Goal: Complete application form

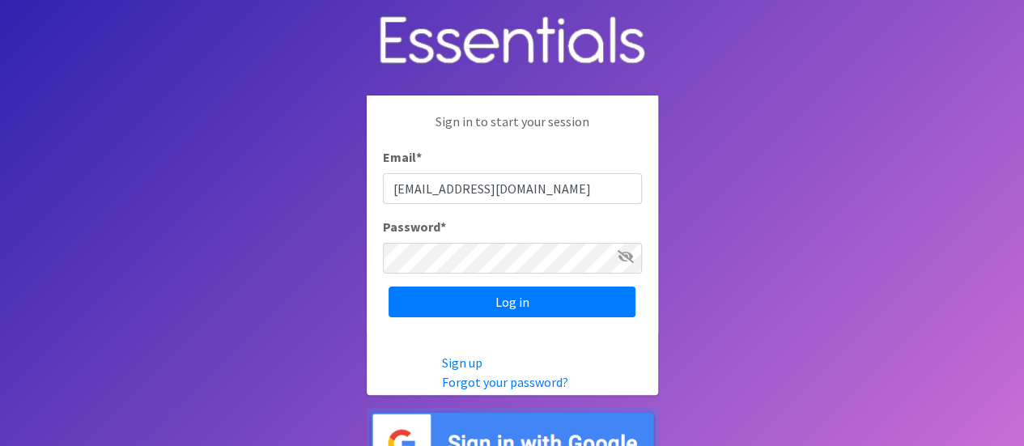
type input "[EMAIL_ADDRESS][DOMAIN_NAME]"
click at [388, 287] on input "Log in" at bounding box center [511, 302] width 247 height 31
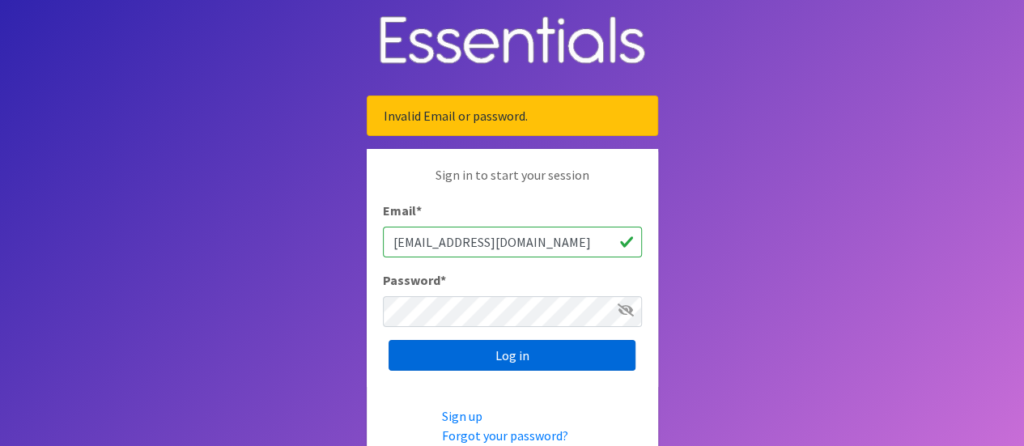
click at [486, 352] on input "Log in" at bounding box center [511, 355] width 247 height 31
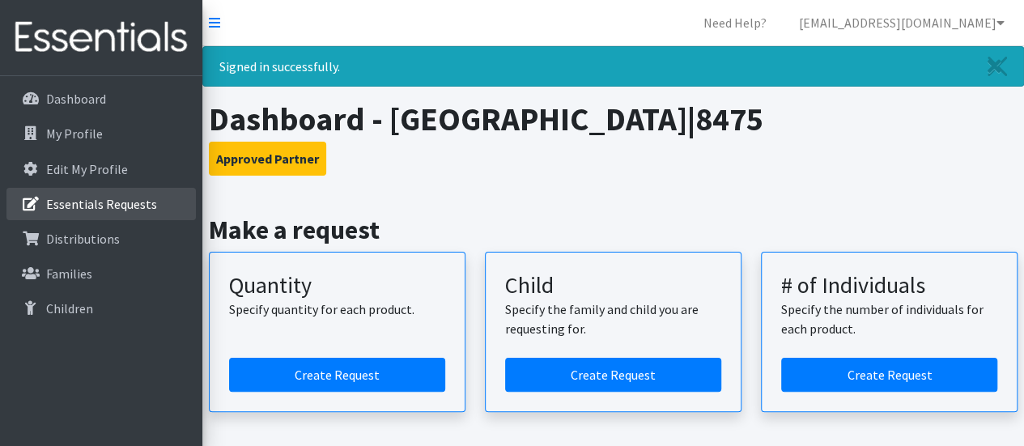
click at [136, 197] on p "Essentials Requests" at bounding box center [101, 204] width 111 height 16
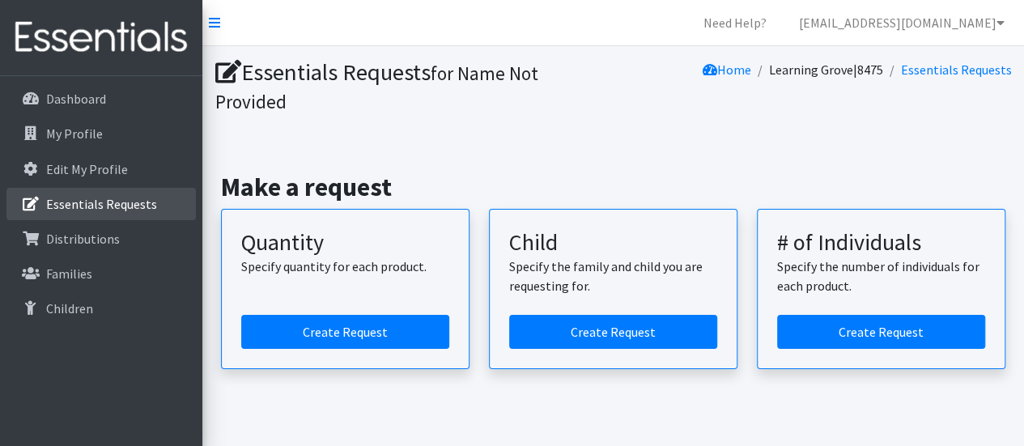
click at [76, 196] on p "Essentials Requests" at bounding box center [101, 204] width 111 height 16
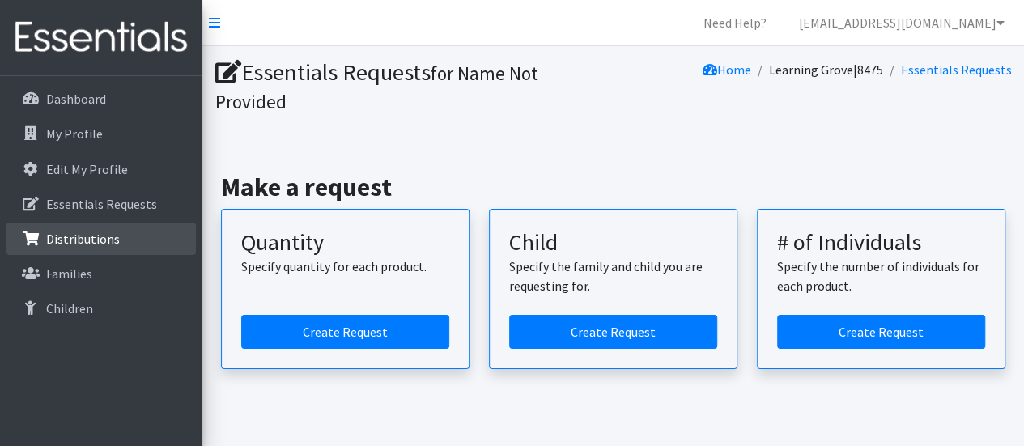
click at [56, 231] on p "Distributions" at bounding box center [83, 239] width 74 height 16
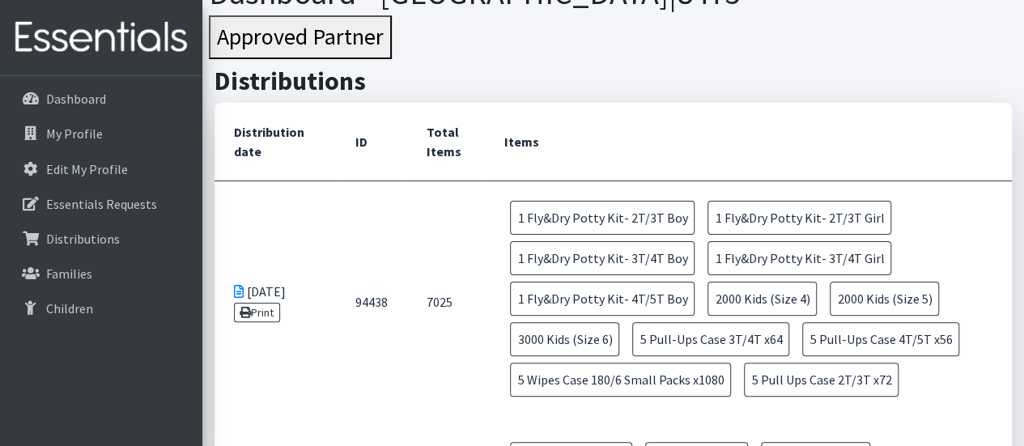
scroll to position [81, 0]
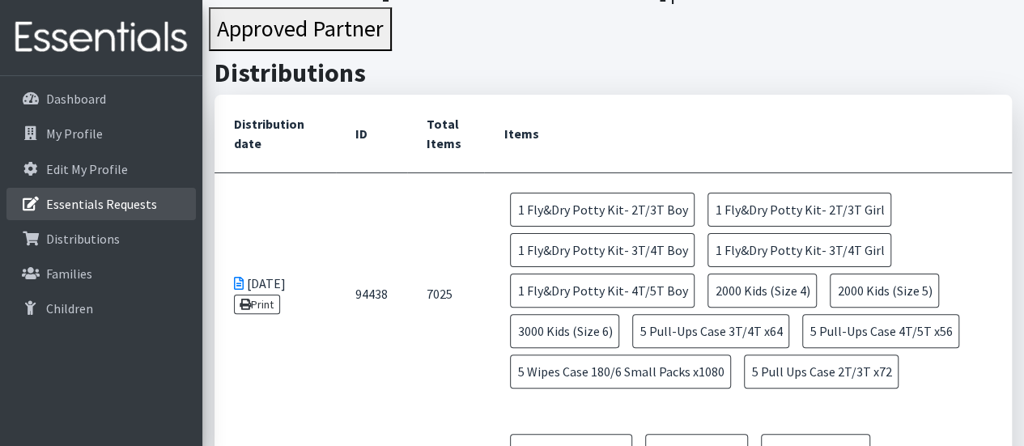
click at [60, 196] on p "Essentials Requests" at bounding box center [101, 204] width 111 height 16
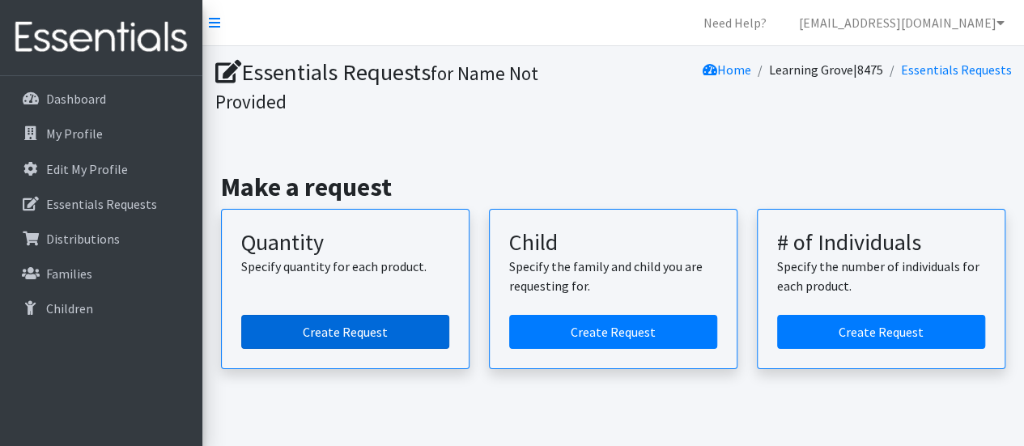
click at [275, 341] on link "Create Request" at bounding box center [345, 332] width 208 height 34
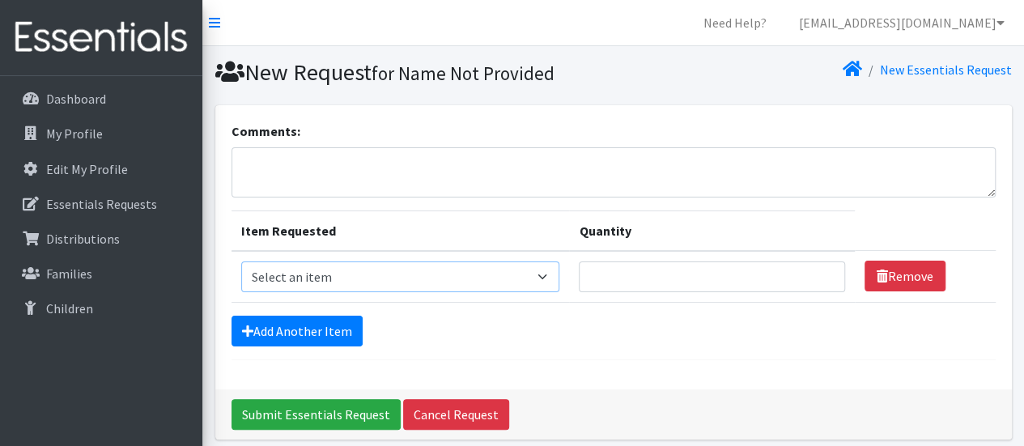
click at [363, 274] on select "Select an item F&D Men L/XL (38-50in waist) x48 F&D Men S/M (28-40in waist) x56…" at bounding box center [400, 276] width 319 height 31
select select "1222"
click at [241, 261] on select "Select an item F&D Men L/XL (38-50in waist) x48 F&D Men S/M (28-40in waist) x56…" at bounding box center [400, 276] width 319 height 31
click at [677, 277] on input "Quantity" at bounding box center [711, 276] width 265 height 31
type input "250"
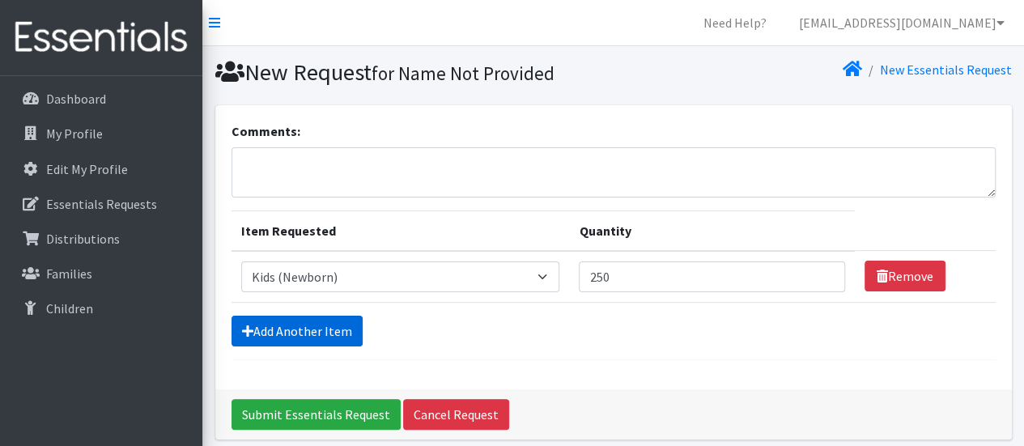
click at [236, 321] on link "Add Another Item" at bounding box center [296, 331] width 131 height 31
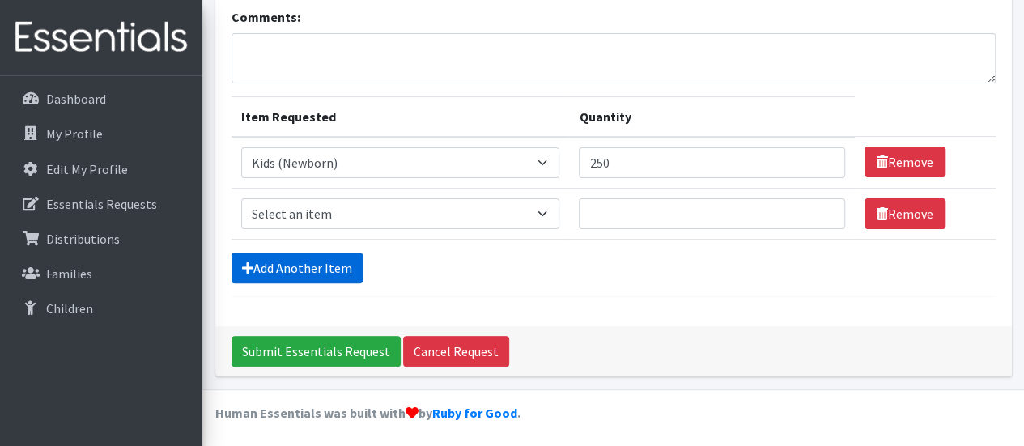
scroll to position [115, 0]
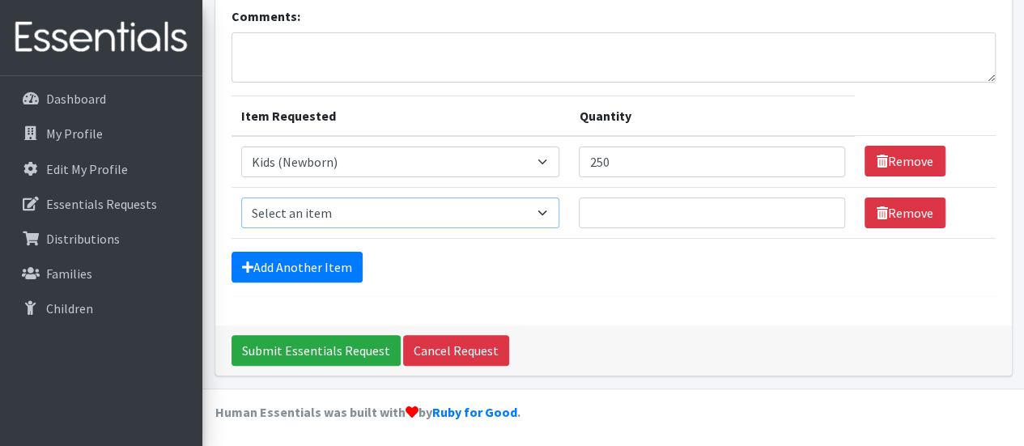
click at [291, 224] on select "Select an item F&D Men L/XL (38-50in waist) x48 F&D Men S/M (28-40in waist) x56…" at bounding box center [400, 212] width 319 height 31
select select "1201"
click at [241, 197] on select "Select an item F&D Men L/XL (38-50in waist) x48 F&D Men S/M (28-40in waist) x56…" at bounding box center [400, 212] width 319 height 31
click at [597, 213] on input "Quantity" at bounding box center [711, 212] width 265 height 31
type input "250"
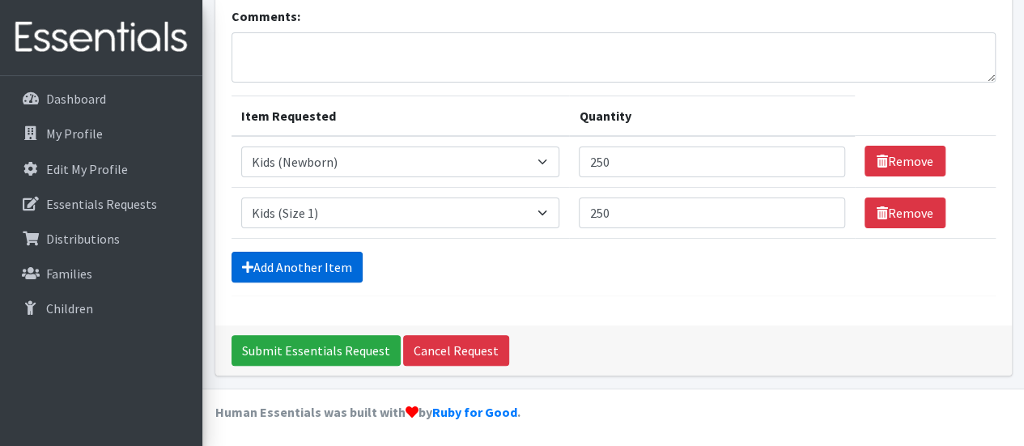
click at [295, 270] on link "Add Another Item" at bounding box center [296, 267] width 131 height 31
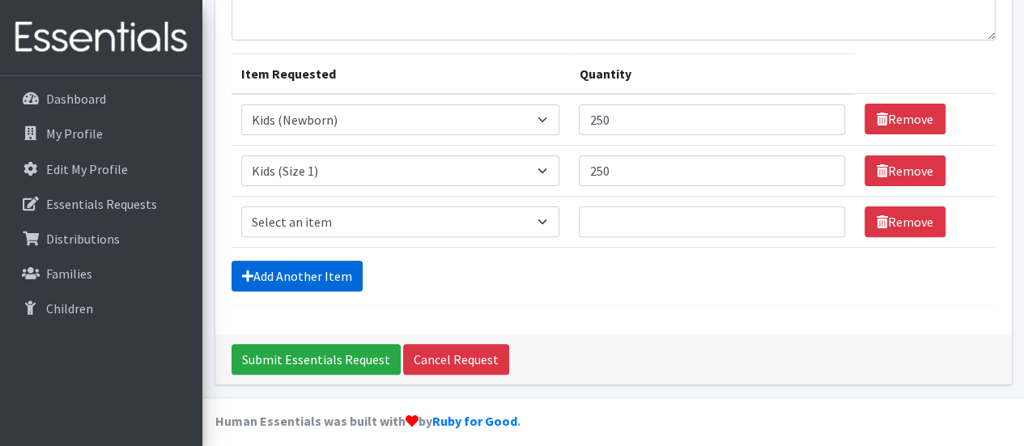
scroll to position [165, 0]
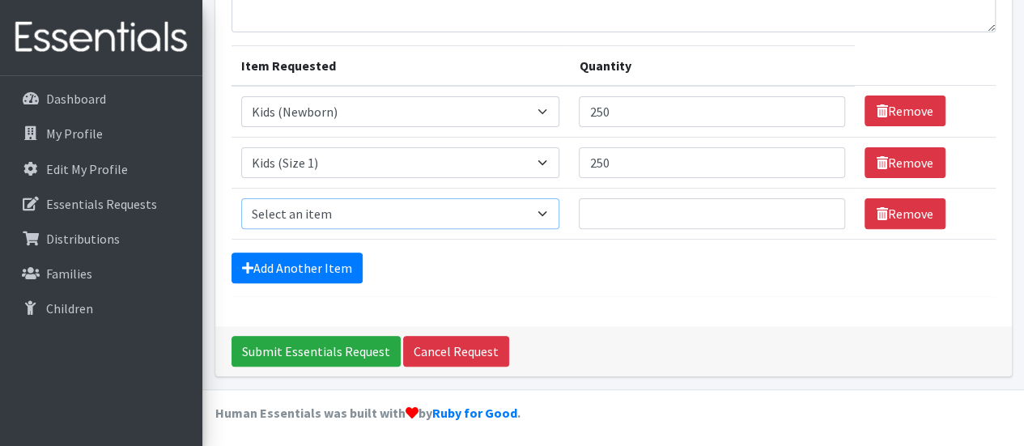
click at [308, 213] on select "Select an item F&D Men L/XL (38-50in waist) x48 F&D Men S/M (28-40in waist) x56…" at bounding box center [400, 213] width 319 height 31
click at [241, 198] on select "Select an item F&D Men L/XL (38-50in waist) x48 F&D Men S/M (28-40in waist) x56…" at bounding box center [400, 213] width 319 height 31
click at [615, 205] on input "Quantity" at bounding box center [711, 213] width 265 height 31
click at [369, 211] on select "Select an item F&D Men L/XL (38-50in waist) x48 F&D Men S/M (28-40in waist) x56…" at bounding box center [400, 213] width 319 height 31
select select "1202"
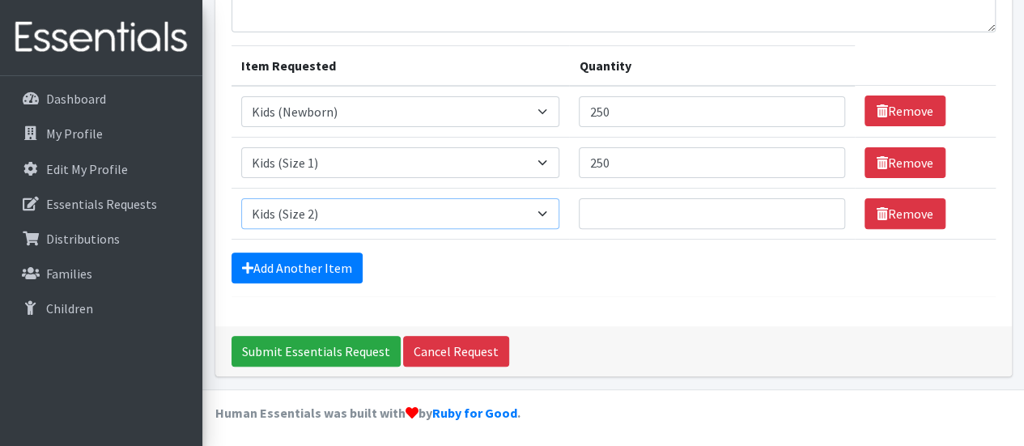
click at [241, 198] on select "Select an item F&D Men L/XL (38-50in waist) x48 F&D Men S/M (28-40in waist) x56…" at bounding box center [400, 213] width 319 height 31
click at [609, 209] on input "Quantity" at bounding box center [711, 213] width 265 height 31
type input "500"
click at [298, 256] on link "Add Another Item" at bounding box center [296, 268] width 131 height 31
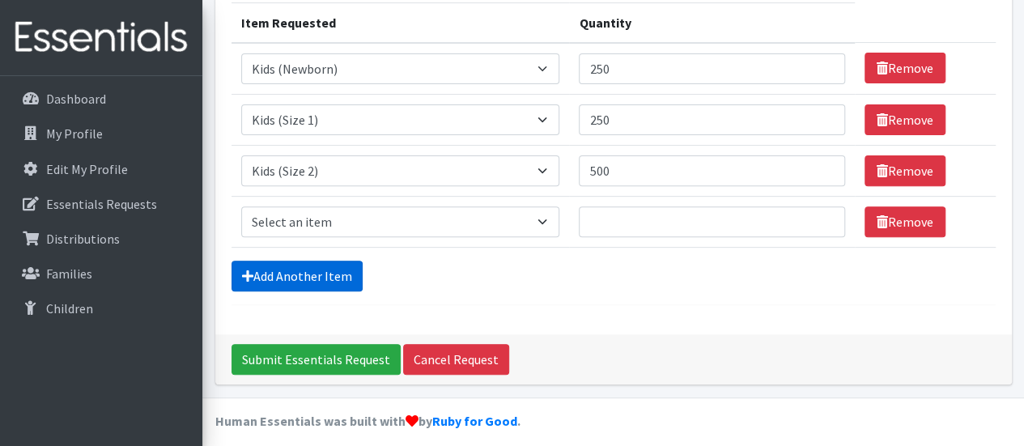
scroll to position [216, 0]
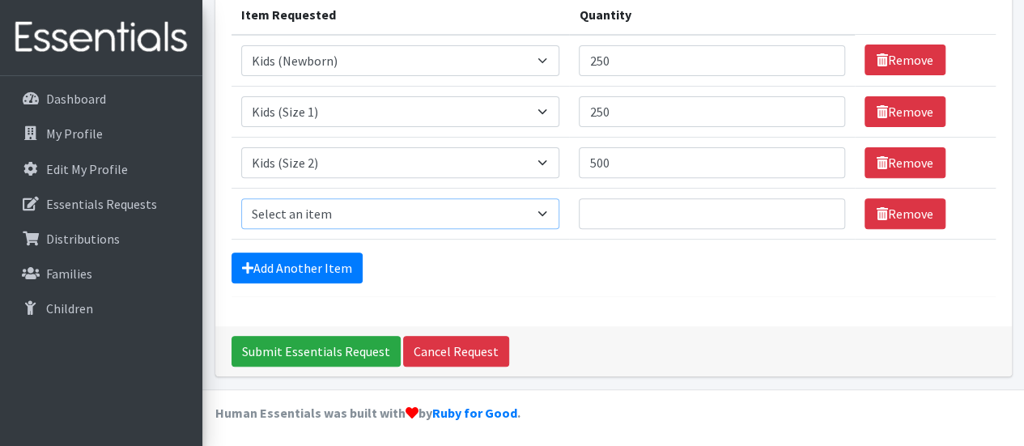
click at [317, 211] on select "Select an item F&D Men L/XL (38-50in waist) x48 F&D Men S/M (28-40in waist) x56…" at bounding box center [400, 213] width 319 height 31
select select "1221"
click at [241, 198] on select "Select an item F&D Men L/XL (38-50in waist) x48 F&D Men S/M (28-40in waist) x56…" at bounding box center [400, 213] width 319 height 31
click at [614, 207] on input "Quantity" at bounding box center [711, 213] width 265 height 31
type input "500"
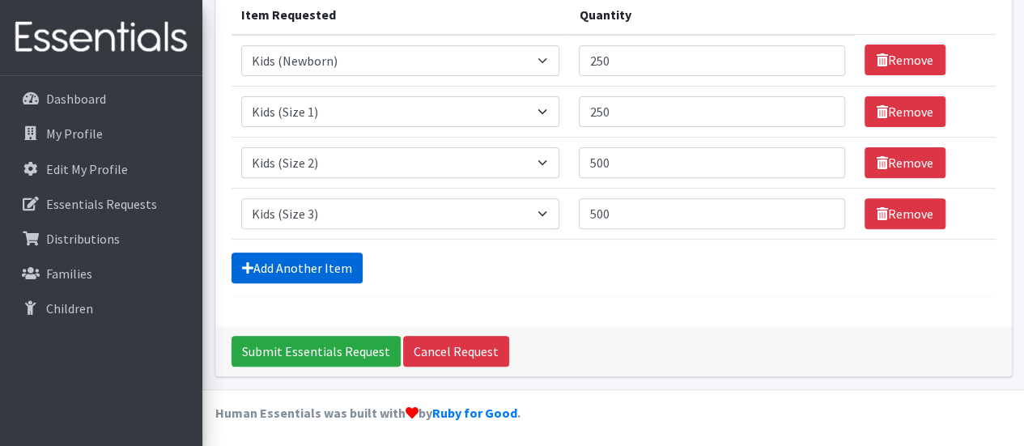
click at [350, 269] on link "Add Another Item" at bounding box center [296, 268] width 131 height 31
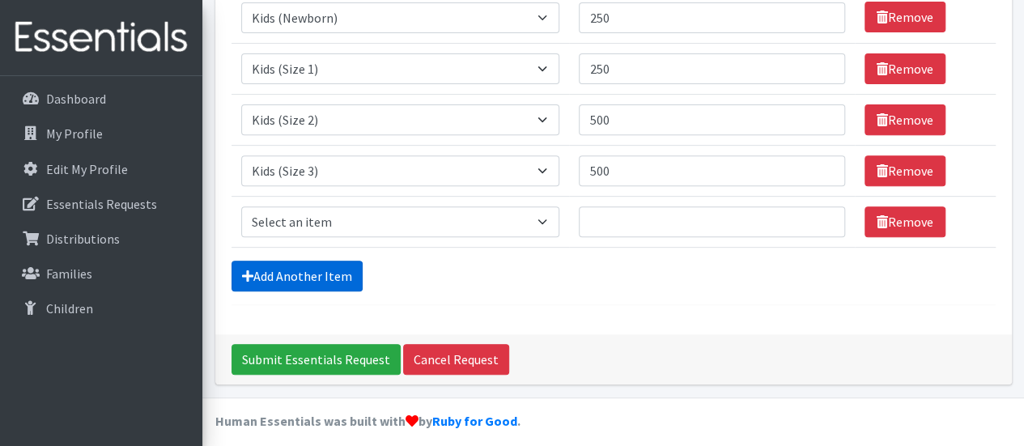
scroll to position [267, 0]
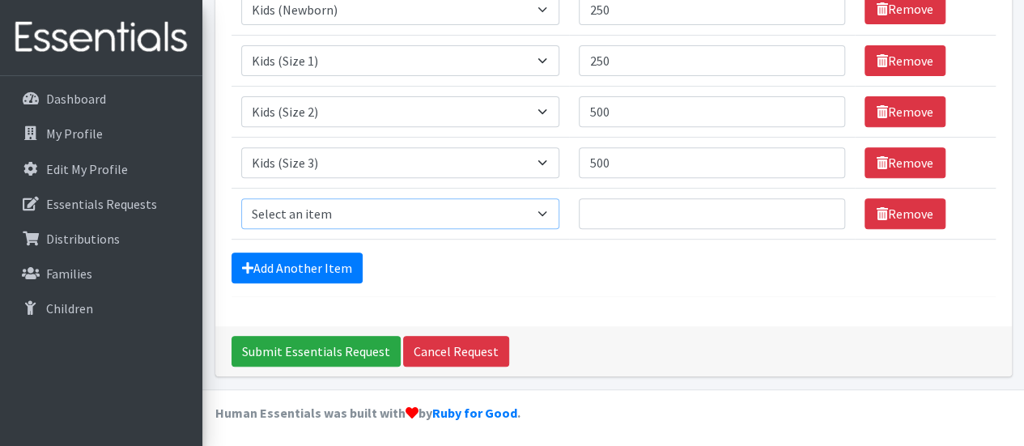
click at [340, 210] on select "Select an item F&D Men L/XL (38-50in waist) x48 F&D Men S/M (28-40in waist) x56…" at bounding box center [400, 213] width 319 height 31
select select "1213"
click at [241, 198] on select "Select an item F&D Men L/XL (38-50in waist) x48 F&D Men S/M (28-40in waist) x56…" at bounding box center [400, 213] width 319 height 31
click at [628, 206] on input "Quantity" at bounding box center [711, 213] width 265 height 31
type input "2000"
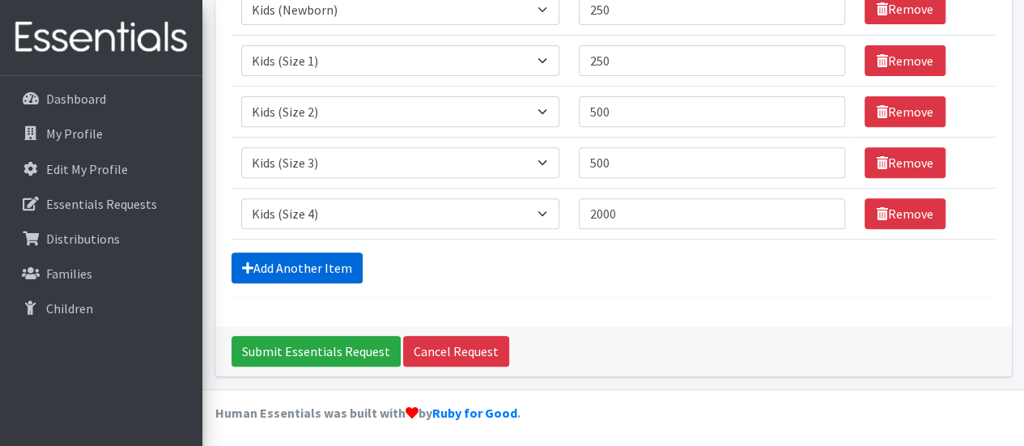
click at [290, 258] on link "Add Another Item" at bounding box center [296, 268] width 131 height 31
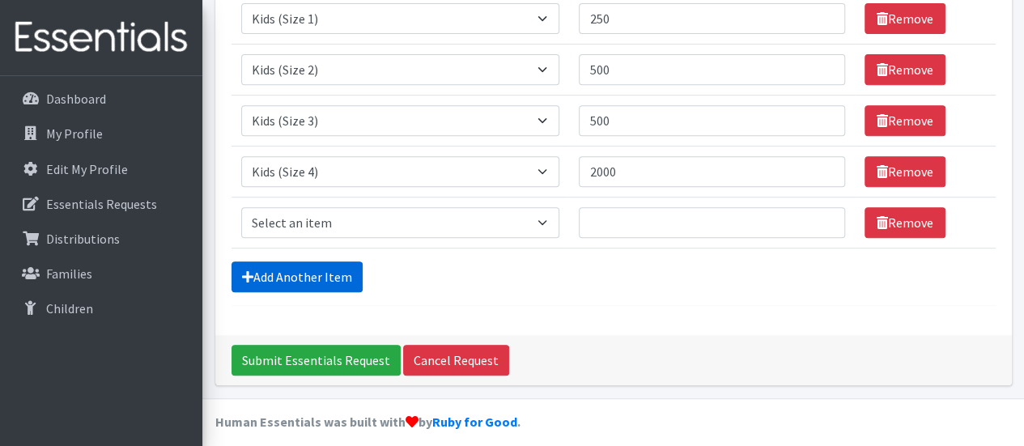
scroll to position [317, 0]
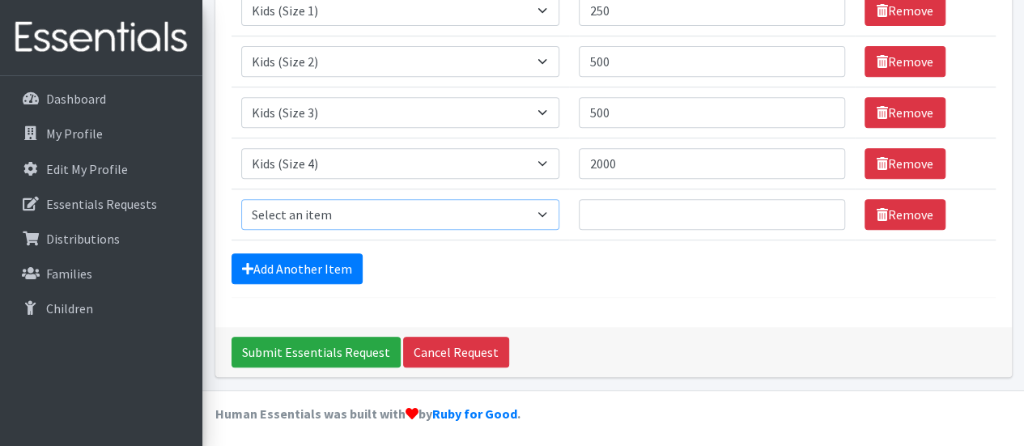
click at [316, 223] on select "Select an item F&D Men L/XL (38-50in waist) x48 F&D Men S/M (28-40in waist) x56…" at bounding box center [400, 214] width 319 height 31
click at [319, 206] on select "Select an item F&D Men L/XL (38-50in waist) x48 F&D Men S/M (28-40in waist) x56…" at bounding box center [400, 214] width 319 height 31
click at [241, 199] on select "Select an item F&D Men L/XL (38-50in waist) x48 F&D Men S/M (28-40in waist) x56…" at bounding box center [400, 214] width 319 height 31
click at [303, 213] on select "Select an item F&D Men L/XL (38-50in waist) x48 F&D Men S/M (28-40in waist) x56…" at bounding box center [400, 214] width 319 height 31
click at [241, 199] on select "Select an item F&D Men L/XL (38-50in waist) x48 F&D Men S/M (28-40in waist) x56…" at bounding box center [400, 214] width 319 height 31
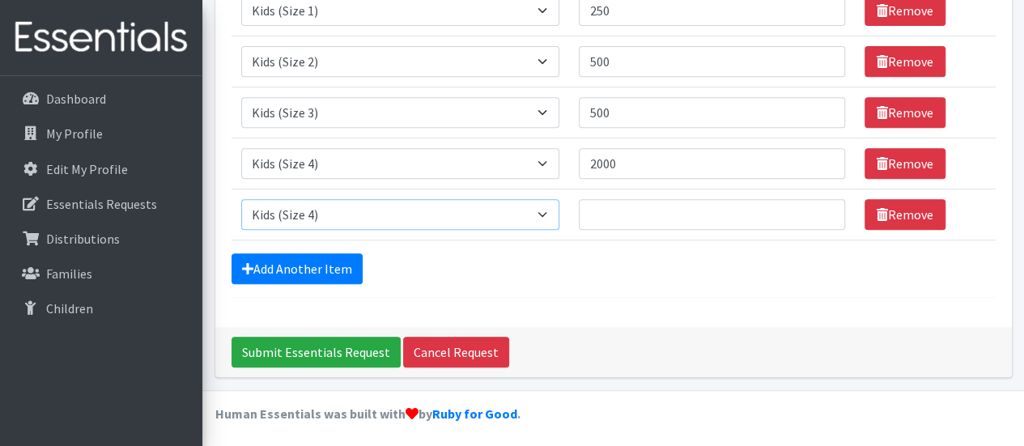
click at [306, 210] on select "Select an item F&D Men L/XL (38-50in waist) x48 F&D Men S/M (28-40in waist) x56…" at bounding box center [400, 214] width 319 height 31
select select "1214"
click at [241, 199] on select "Select an item F&D Men L/XL (38-50in waist) x48 F&D Men S/M (28-40in waist) x56…" at bounding box center [400, 214] width 319 height 31
click at [617, 206] on input "Quantity" at bounding box center [711, 214] width 265 height 31
type input "2000"
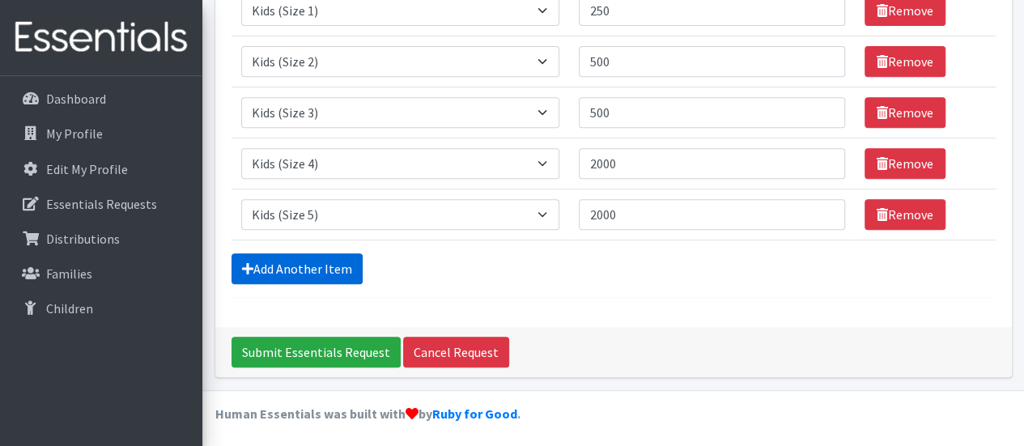
click at [320, 261] on link "Add Another Item" at bounding box center [296, 268] width 131 height 31
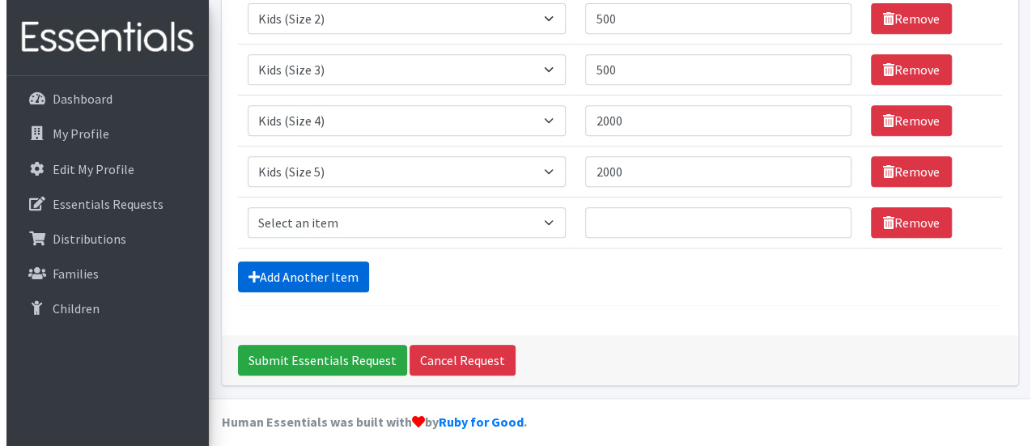
scroll to position [368, 0]
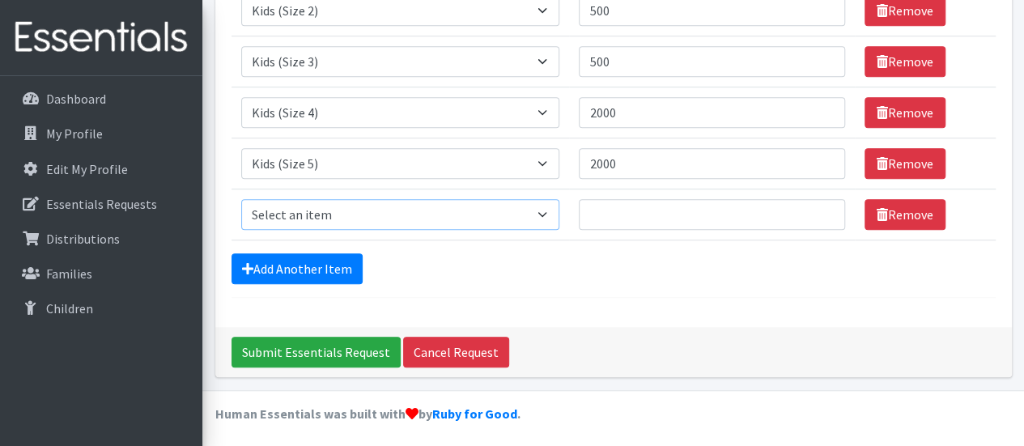
click at [333, 211] on select "Select an item F&D Men L/XL (38-50in waist) x48 F&D Men S/M (28-40in waist) x56…" at bounding box center [400, 214] width 319 height 31
select select "1216"
click at [241, 199] on select "Select an item F&D Men L/XL (38-50in waist) x48 F&D Men S/M (28-40in waist) x56…" at bounding box center [400, 214] width 319 height 31
click at [663, 210] on input "Quantity" at bounding box center [711, 214] width 265 height 31
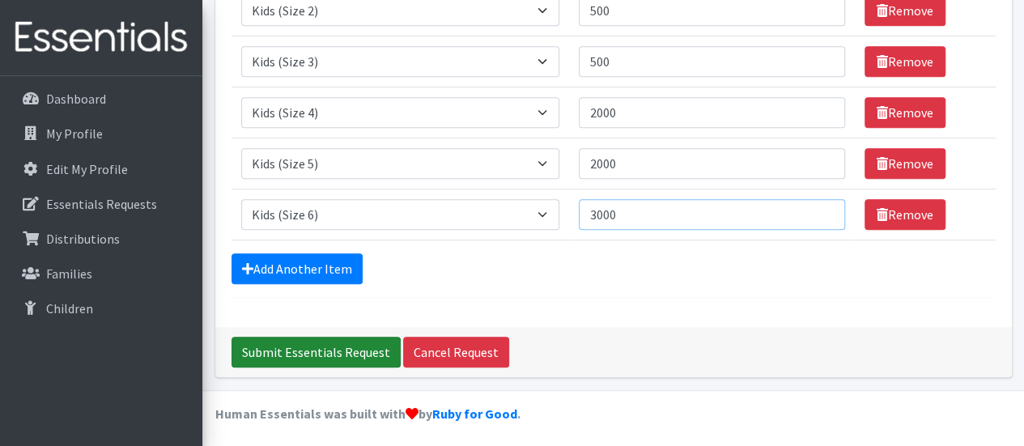
type input "3000"
click at [314, 342] on input "Submit Essentials Request" at bounding box center [315, 352] width 169 height 31
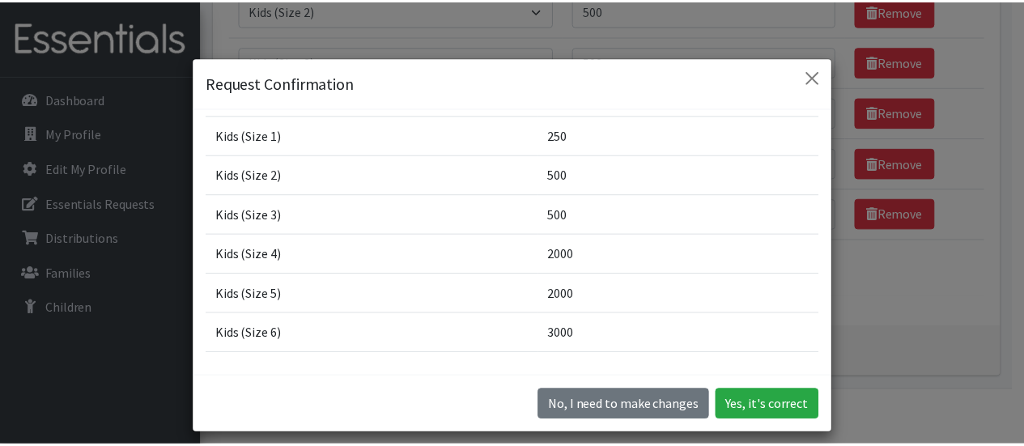
scroll to position [144, 0]
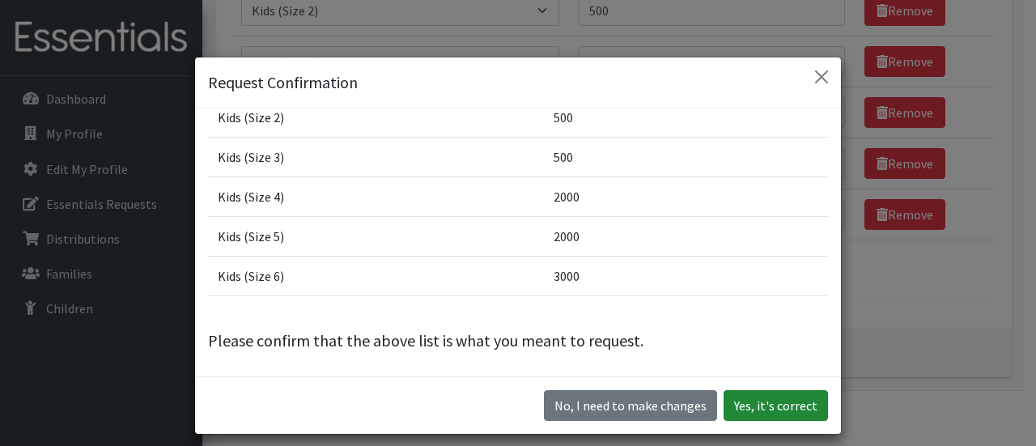
click at [784, 409] on button "Yes, it's correct" at bounding box center [776, 405] width 104 height 31
